Goal: Navigation & Orientation: Find specific page/section

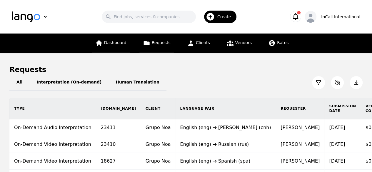
click at [115, 46] on link "Dashboard" at bounding box center [111, 44] width 38 height 20
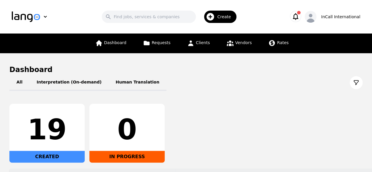
click at [341, 114] on div "19 CREATED 0 IN PROGRESS" at bounding box center [185, 133] width 353 height 59
